Goal: Task Accomplishment & Management: Manage account settings

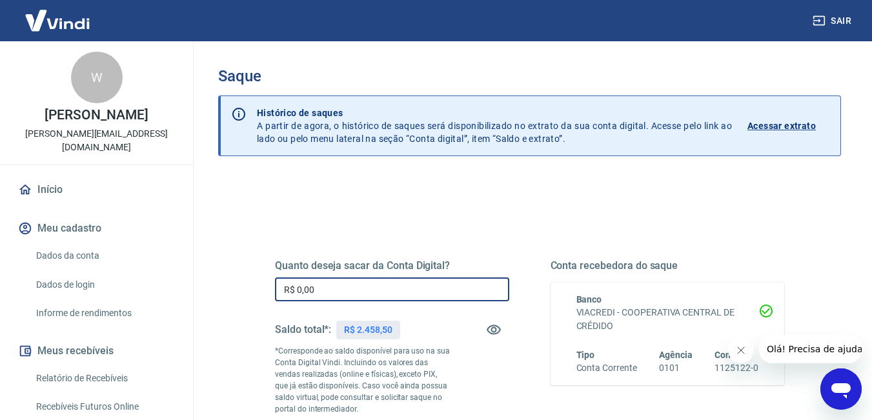
click at [387, 284] on input "R$ 0,00" at bounding box center [392, 290] width 234 height 24
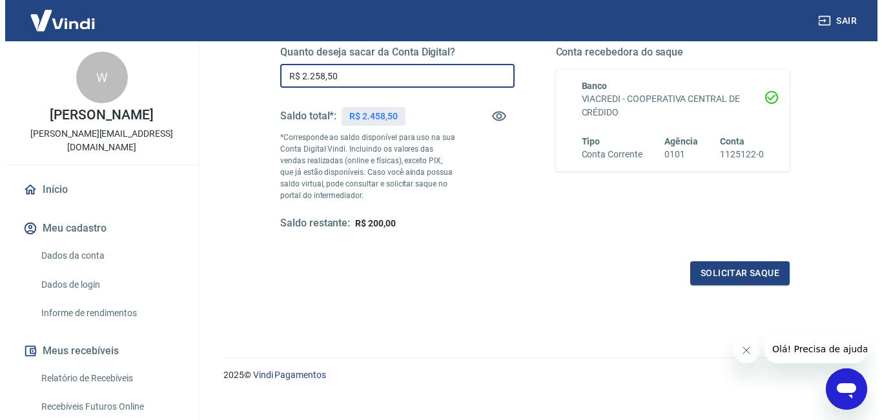
scroll to position [230, 0]
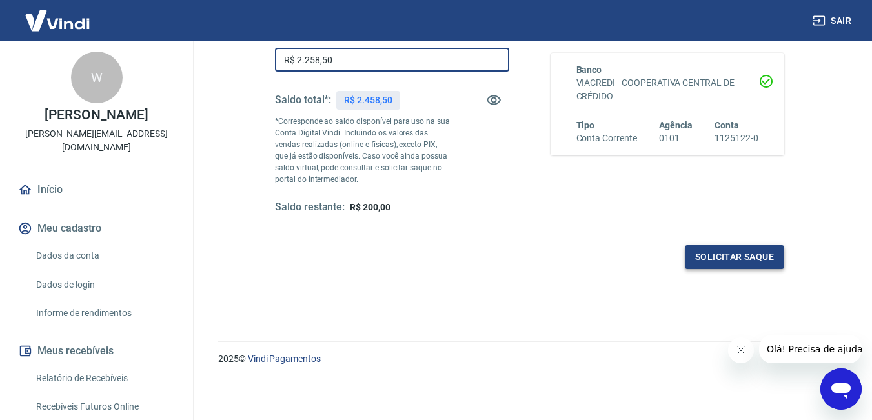
type input "R$ 2.258,50"
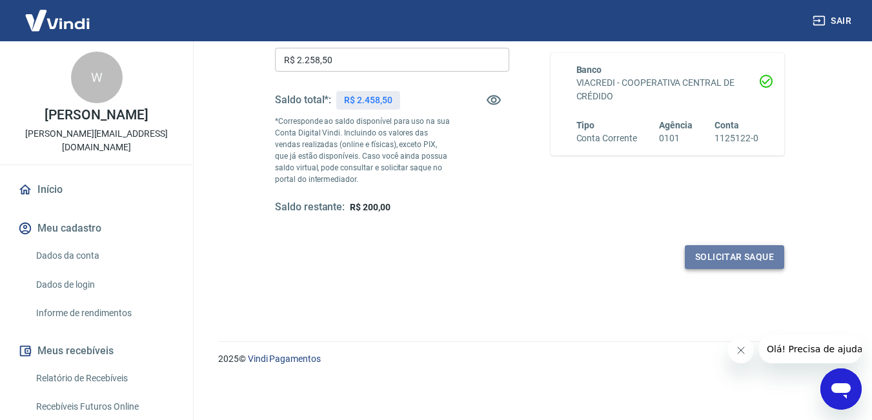
click at [757, 263] on button "Solicitar saque" at bounding box center [734, 257] width 99 height 24
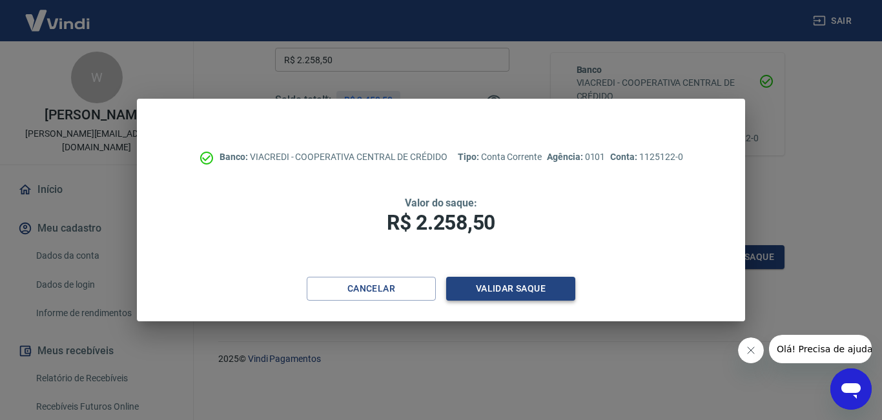
click at [557, 283] on button "Validar saque" at bounding box center [510, 289] width 129 height 24
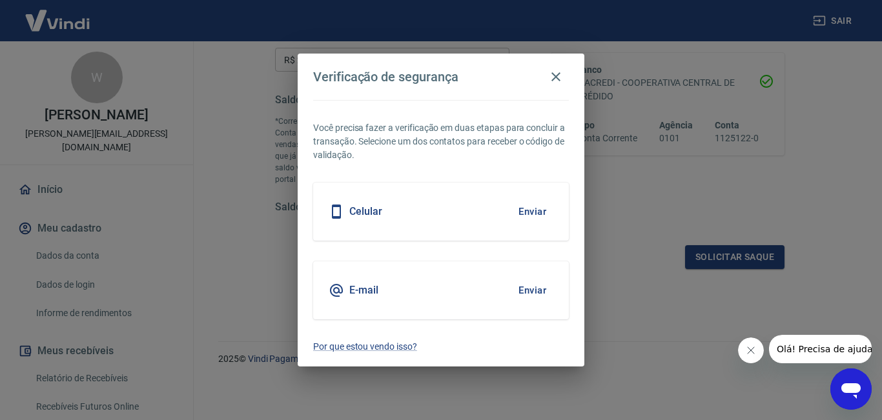
click at [748, 355] on icon "Fechar mensagem da empresa" at bounding box center [750, 351] width 10 height 10
click at [528, 205] on button "Enviar" at bounding box center [532, 211] width 42 height 27
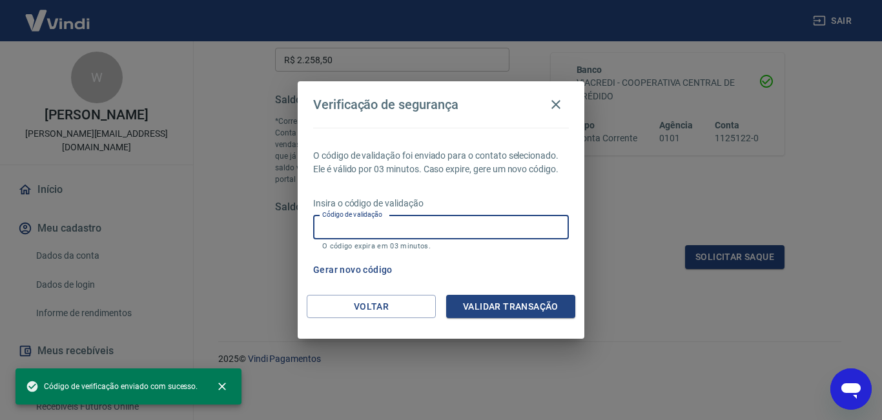
click at [472, 222] on input "Código de validação" at bounding box center [441, 228] width 256 height 24
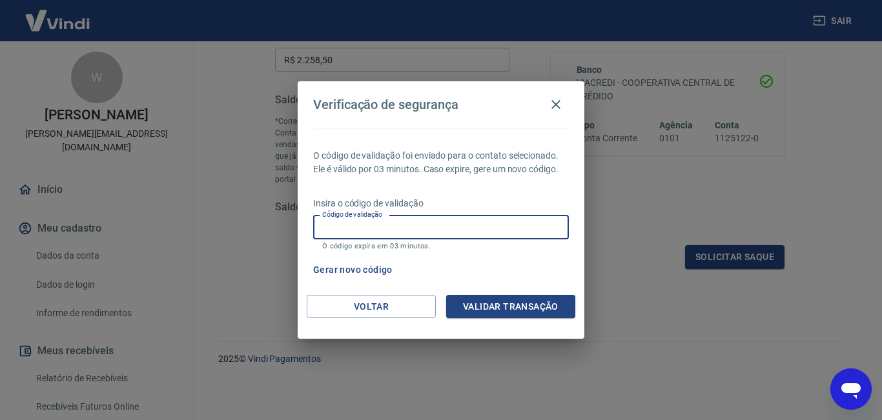
click at [424, 226] on input "Código de validação" at bounding box center [441, 228] width 256 height 24
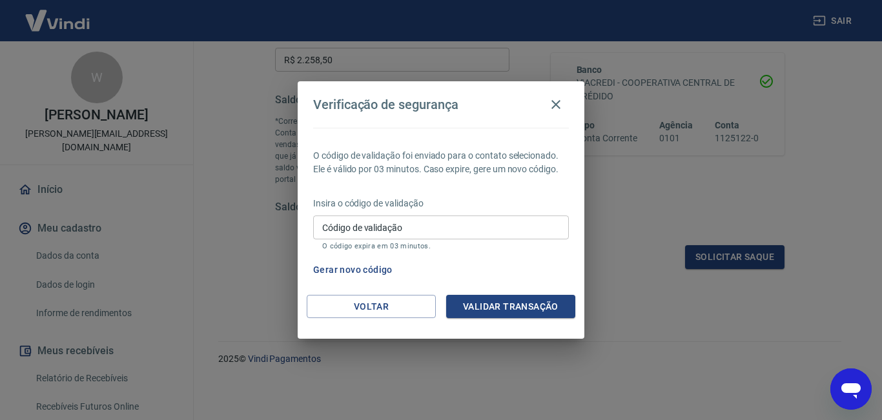
click at [502, 265] on div "Gerar novo código" at bounding box center [438, 270] width 261 height 24
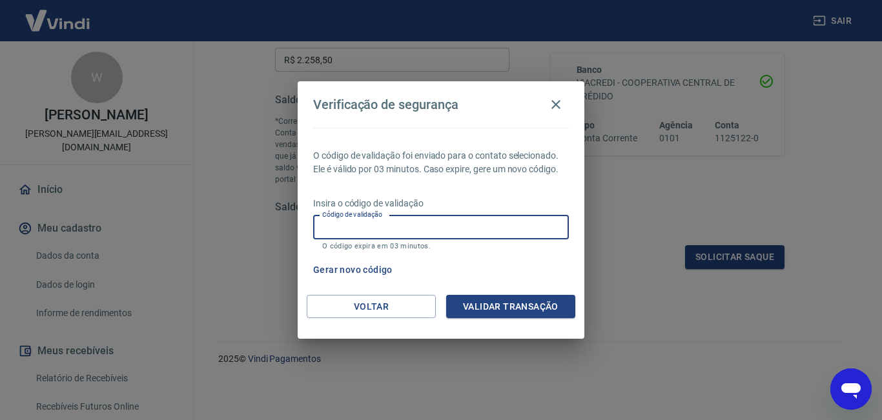
click at [458, 228] on input "Código de validação" at bounding box center [441, 228] width 256 height 24
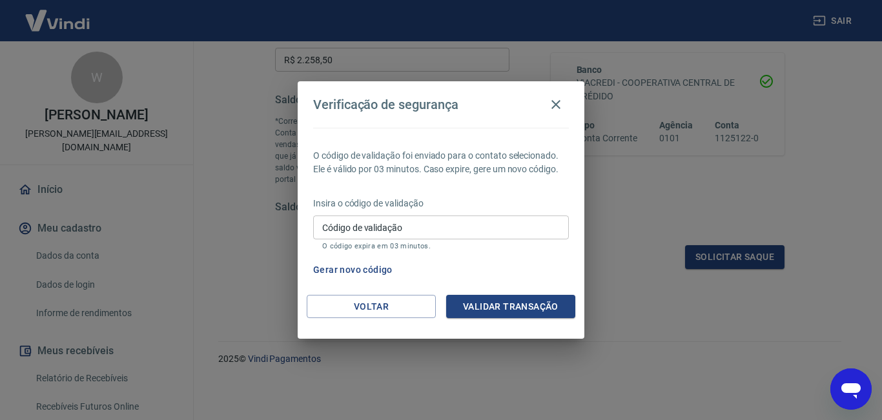
click at [532, 276] on div "Gerar novo código" at bounding box center [438, 270] width 261 height 24
click at [375, 269] on button "Gerar novo código" at bounding box center [353, 270] width 90 height 24
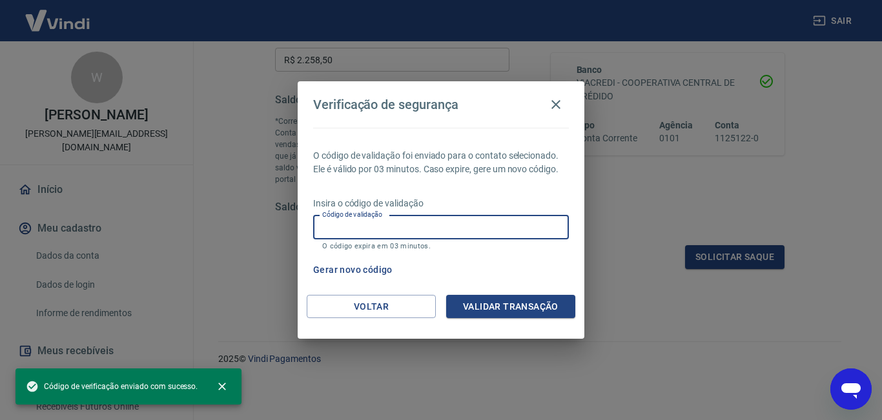
click at [403, 223] on input "Código de validação" at bounding box center [441, 228] width 256 height 24
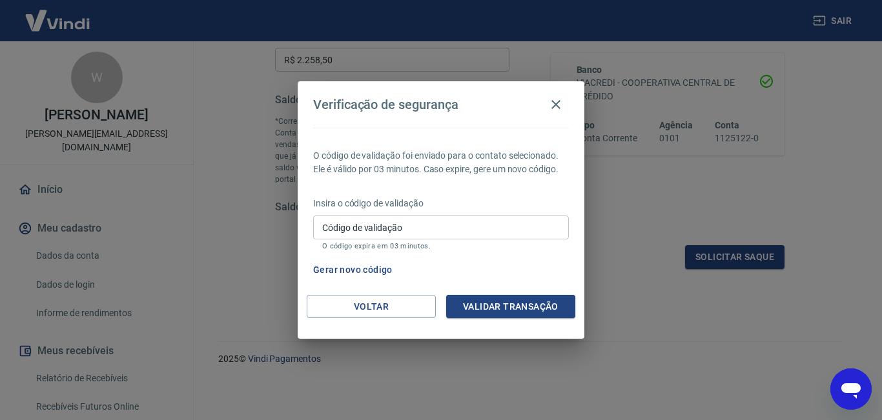
click at [532, 276] on div "Gerar novo código" at bounding box center [438, 270] width 261 height 24
click at [559, 99] on icon "button" at bounding box center [555, 104] width 15 height 15
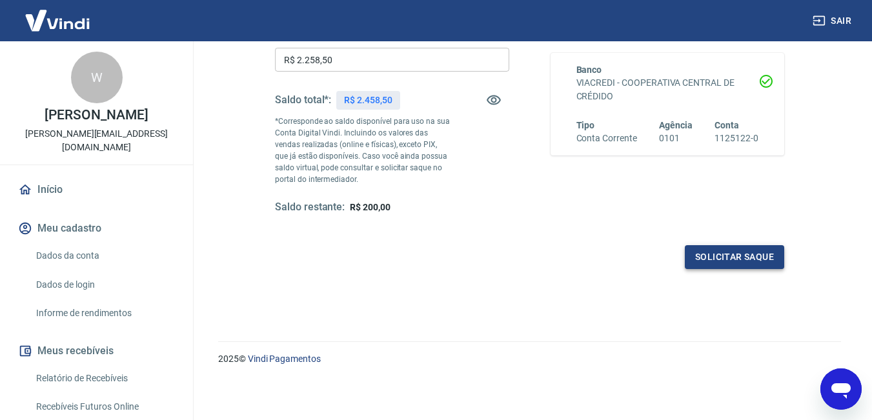
click at [719, 249] on button "Solicitar saque" at bounding box center [734, 257] width 99 height 24
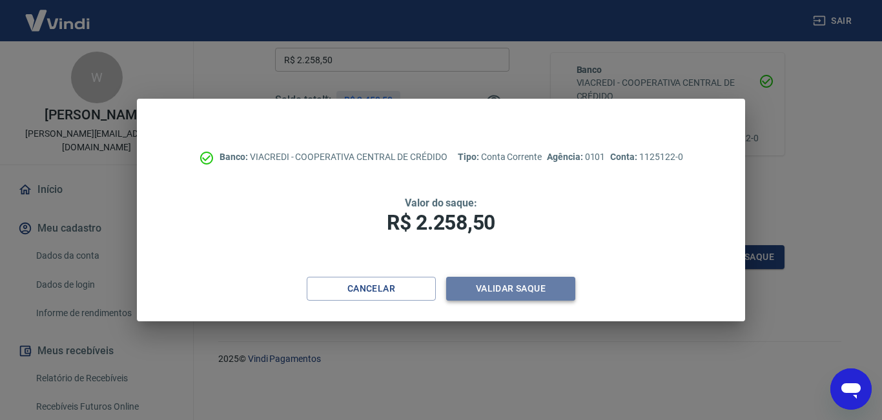
click at [539, 288] on button "Validar saque" at bounding box center [510, 289] width 129 height 24
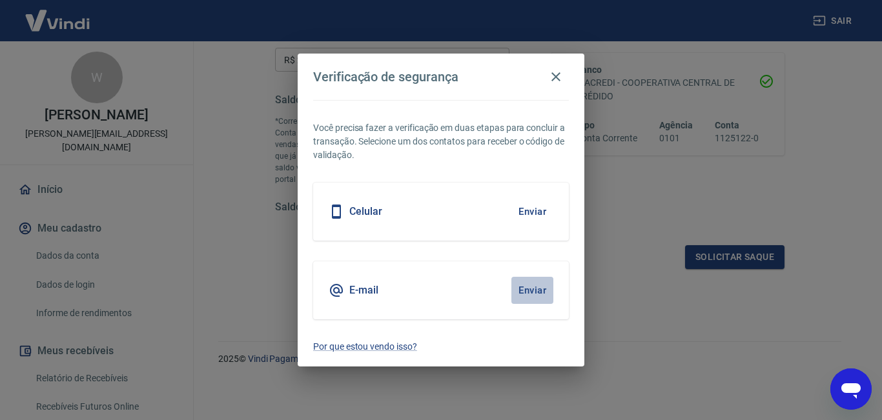
click at [537, 290] on button "Enviar" at bounding box center [532, 290] width 42 height 27
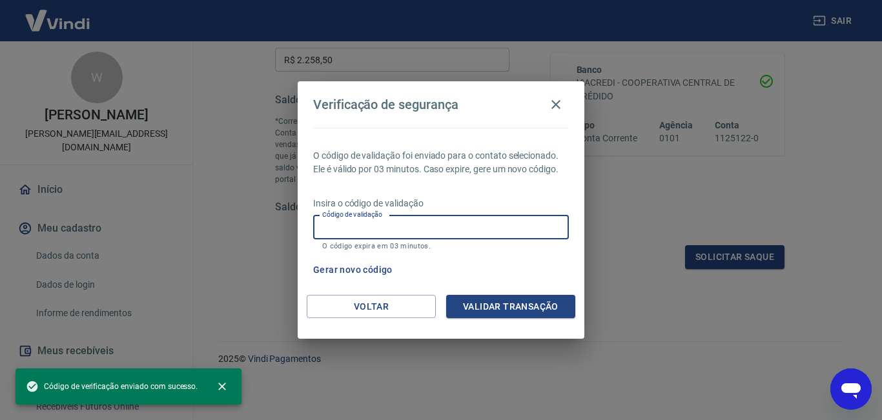
click at [484, 224] on input "Código de validação" at bounding box center [441, 228] width 256 height 24
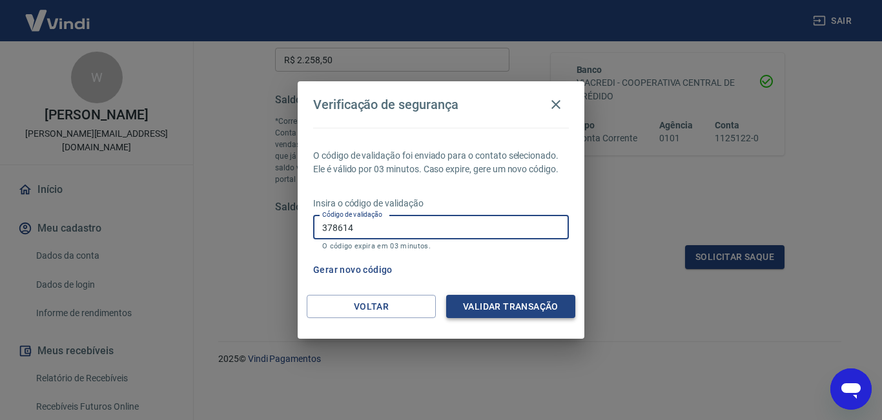
type input "378614"
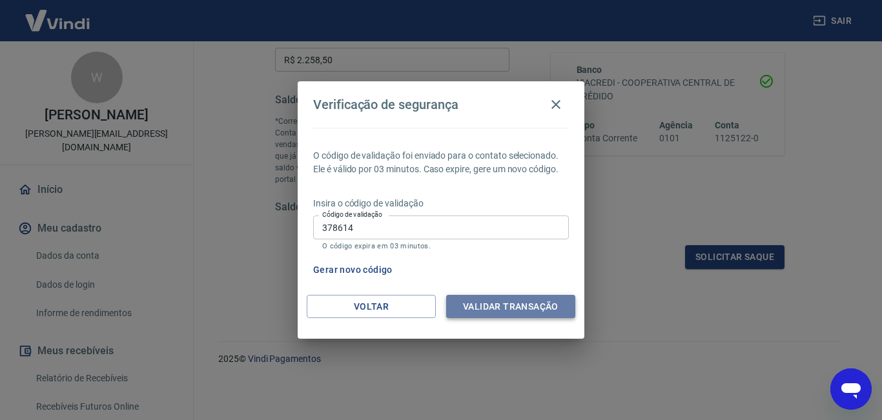
click at [504, 308] on button "Validar transação" at bounding box center [510, 307] width 129 height 24
